Goal: Task Accomplishment & Management: Manage account settings

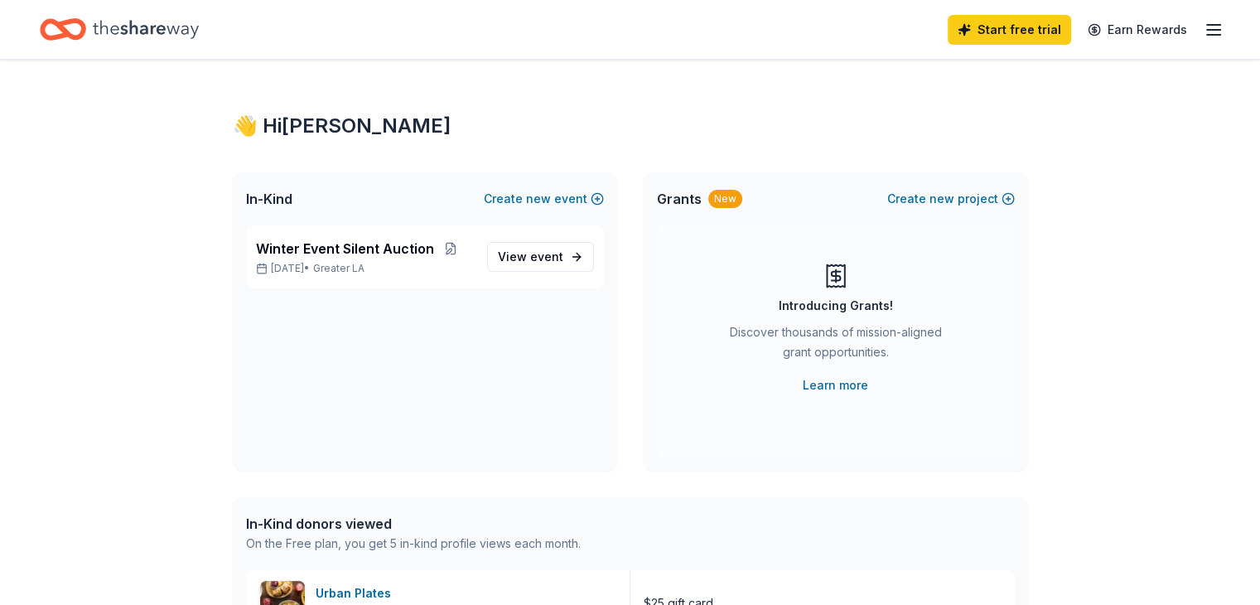
click at [1204, 27] on icon "button" at bounding box center [1214, 30] width 20 height 20
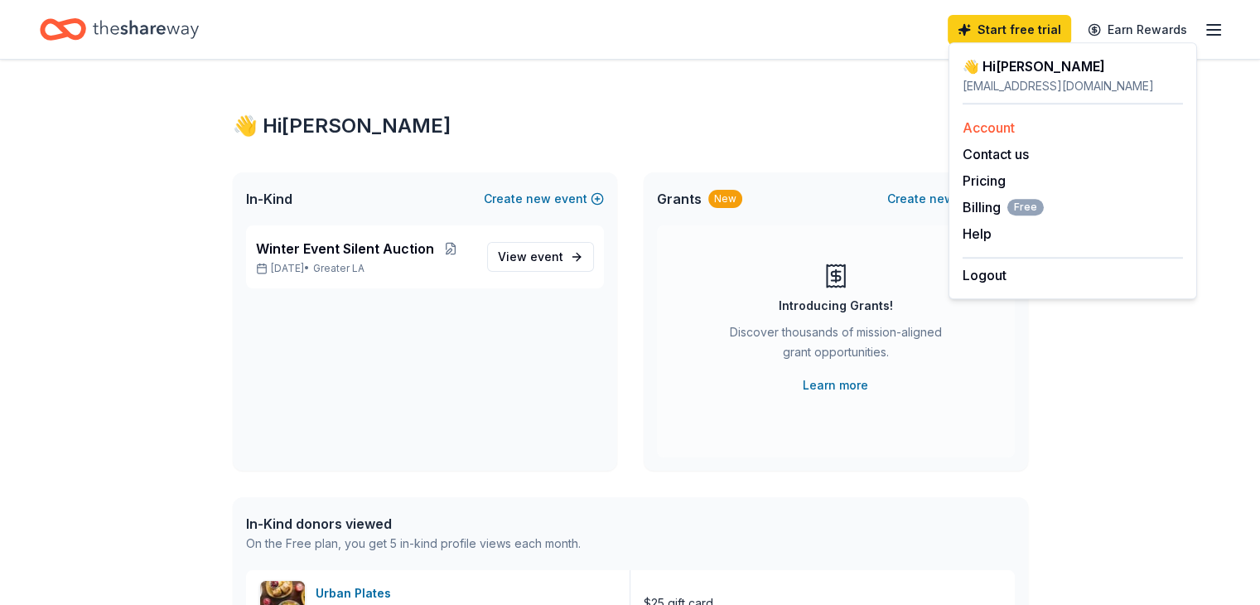
click at [984, 129] on link "Account" at bounding box center [989, 127] width 52 height 17
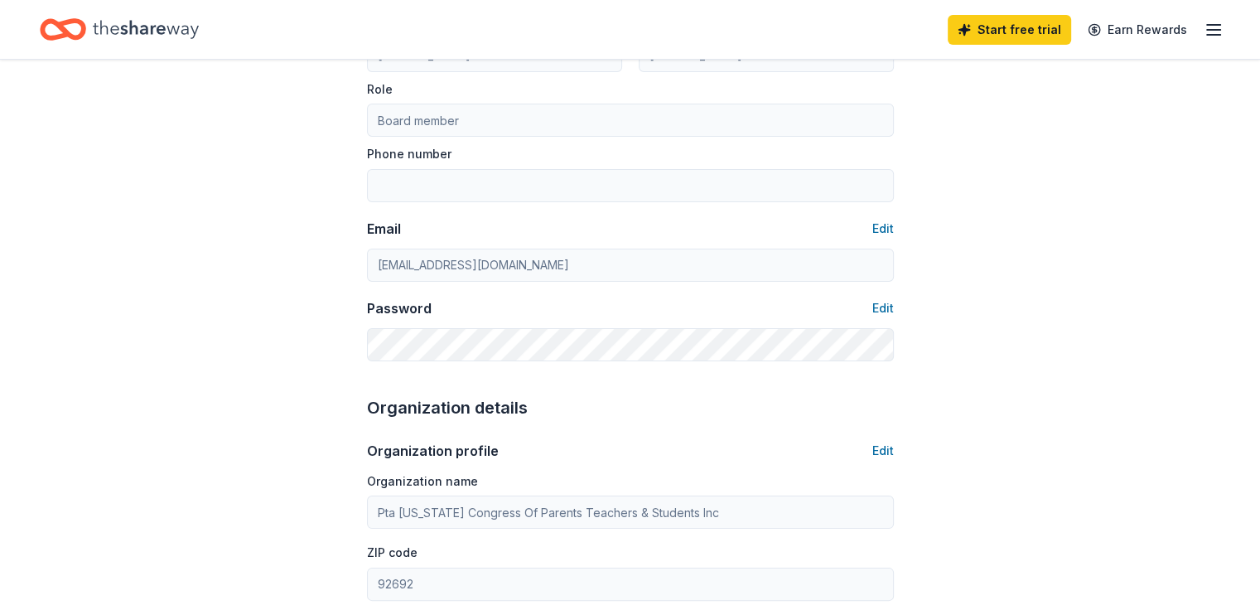
scroll to position [205, 0]
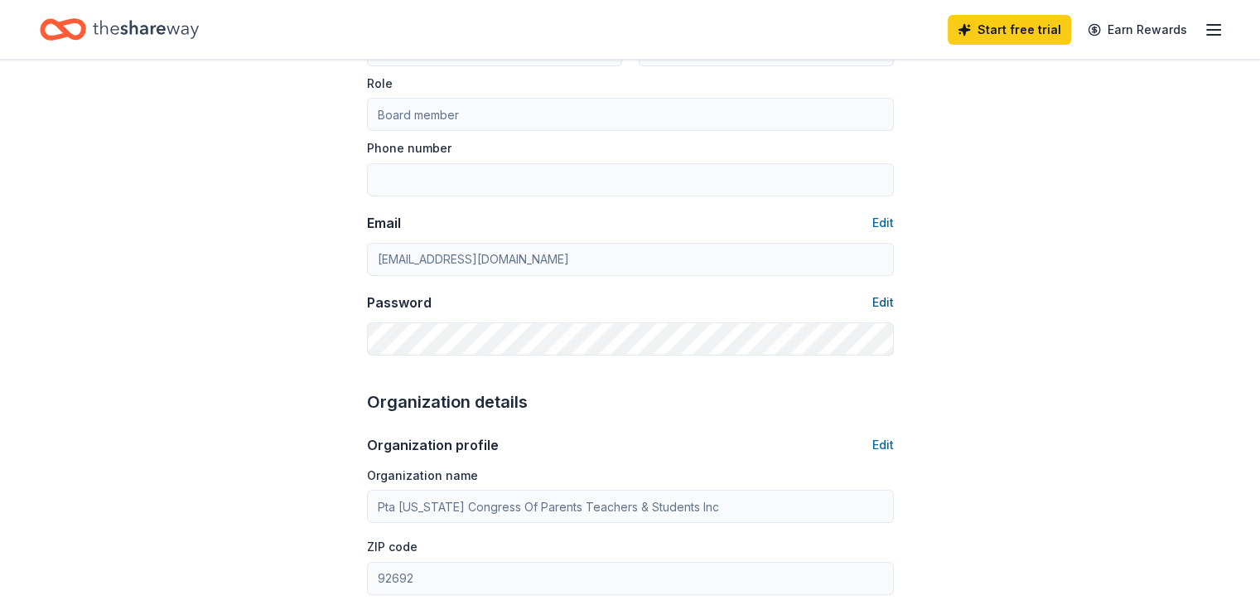
click at [885, 302] on button "Edit" at bounding box center [884, 302] width 22 height 20
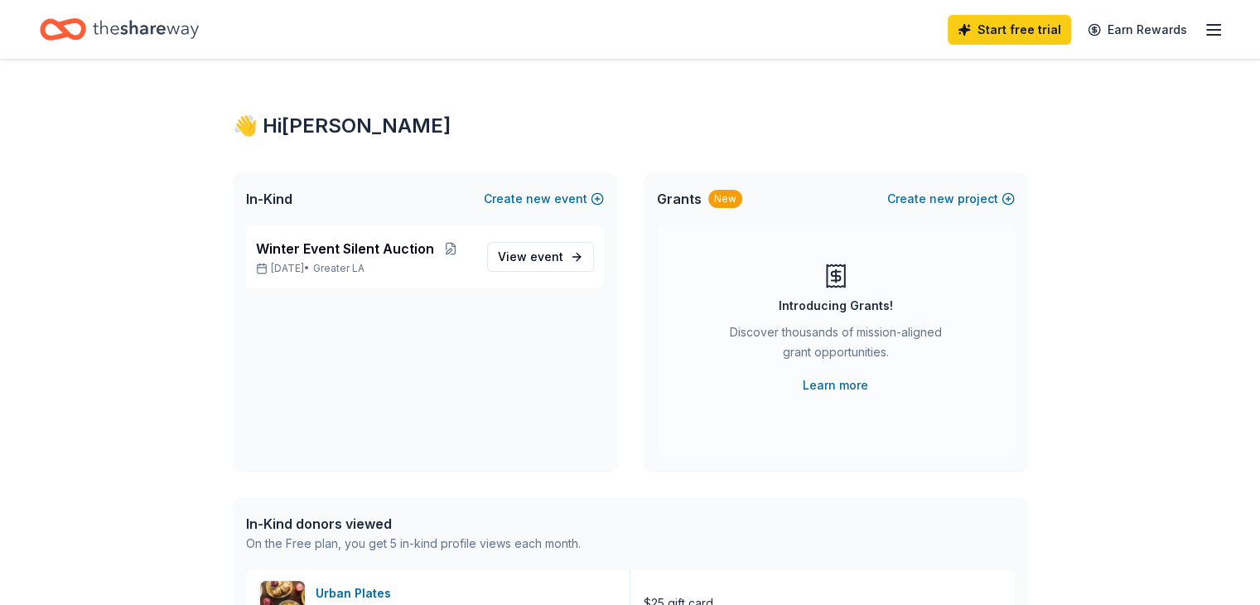
click at [1204, 25] on icon "button" at bounding box center [1214, 30] width 20 height 20
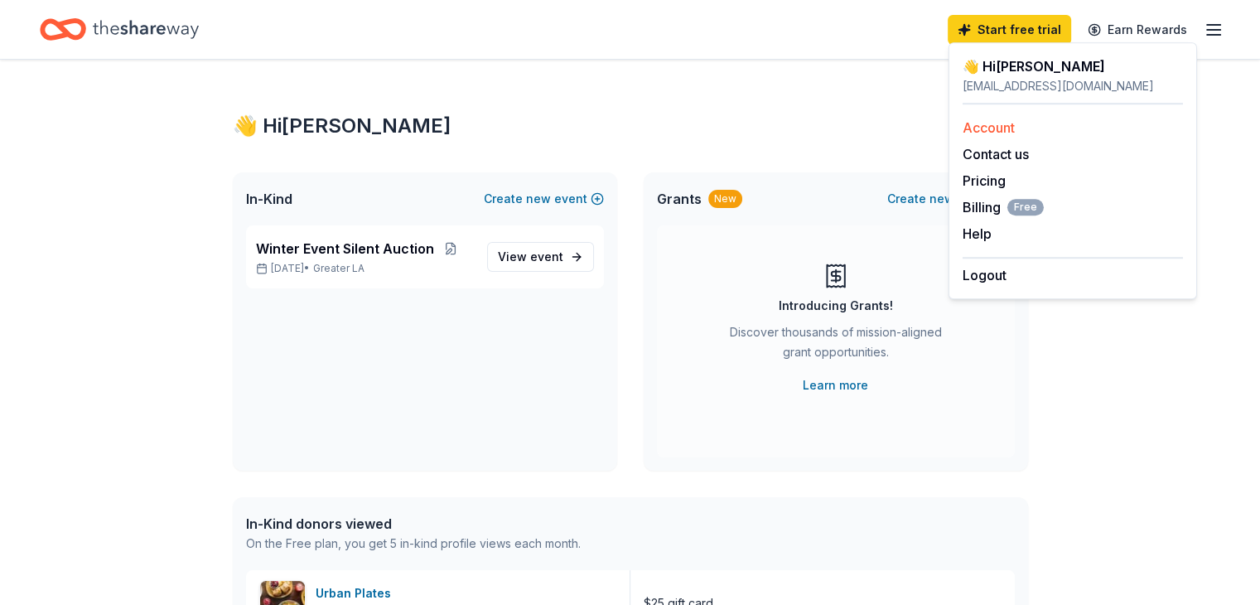
click at [976, 129] on link "Account" at bounding box center [989, 127] width 52 height 17
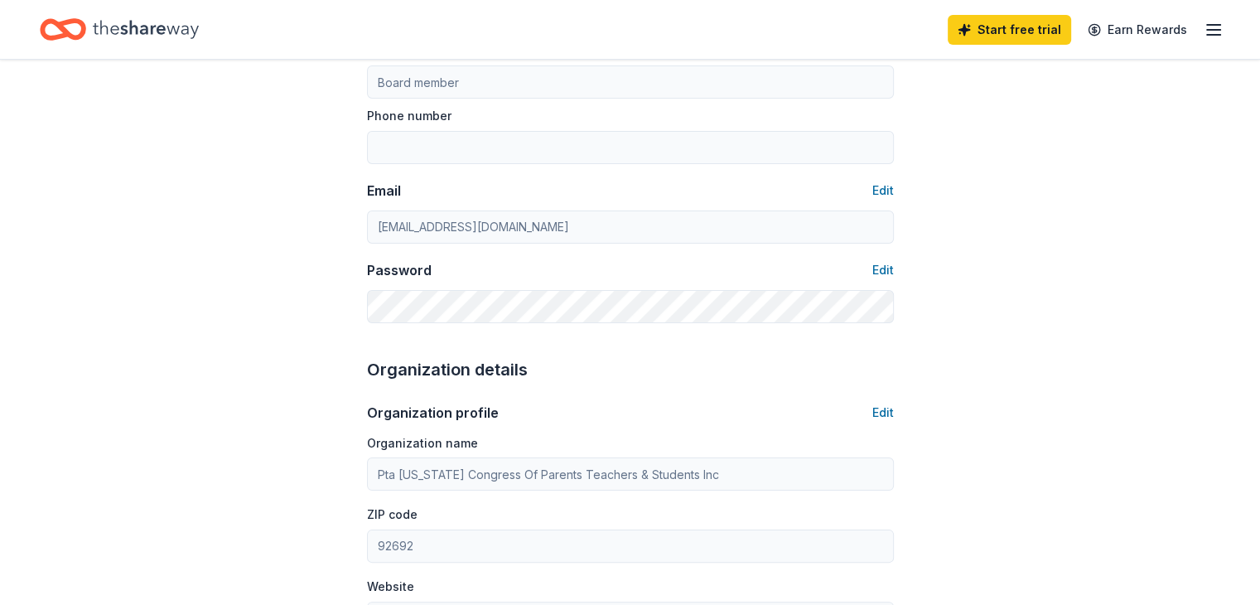
scroll to position [241, 0]
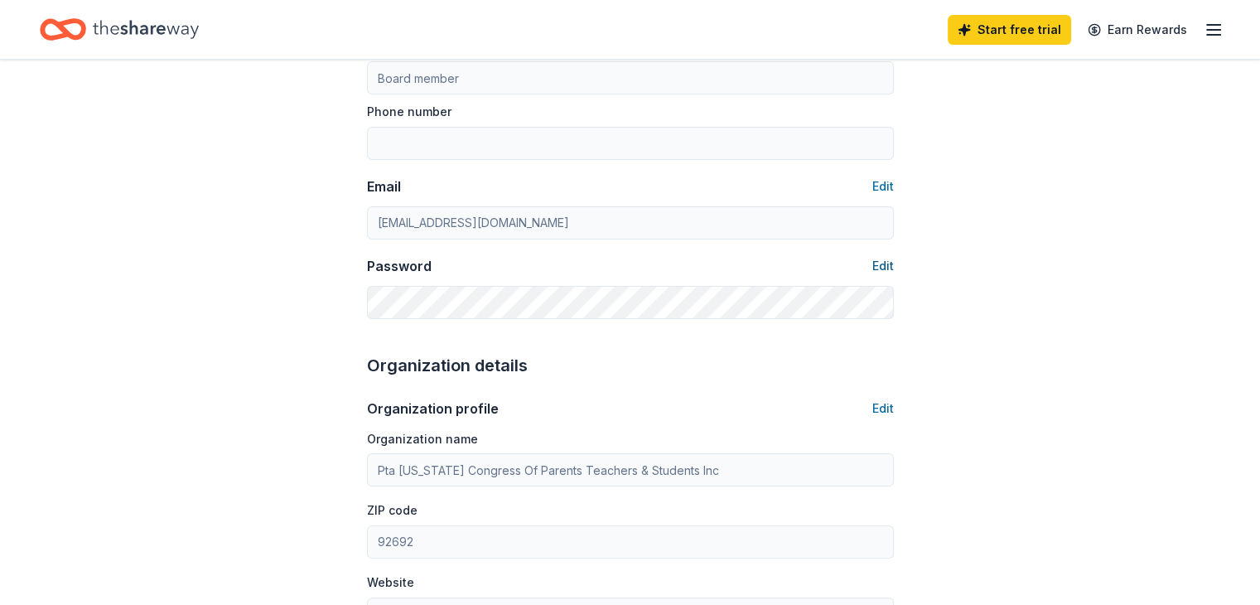
click at [887, 265] on button "Edit" at bounding box center [884, 266] width 22 height 20
